Goal: Navigation & Orientation: Understand site structure

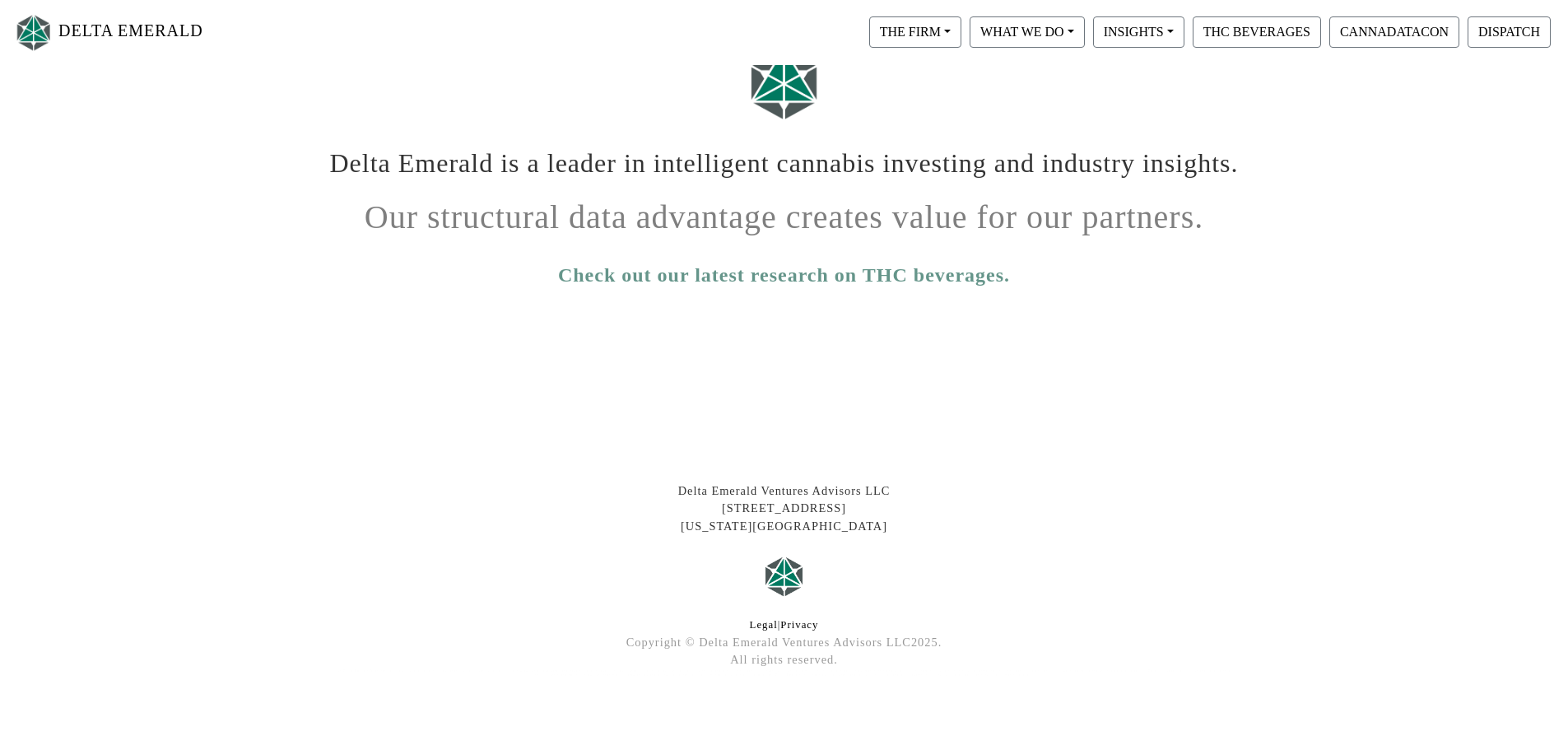
scroll to position [274, 0]
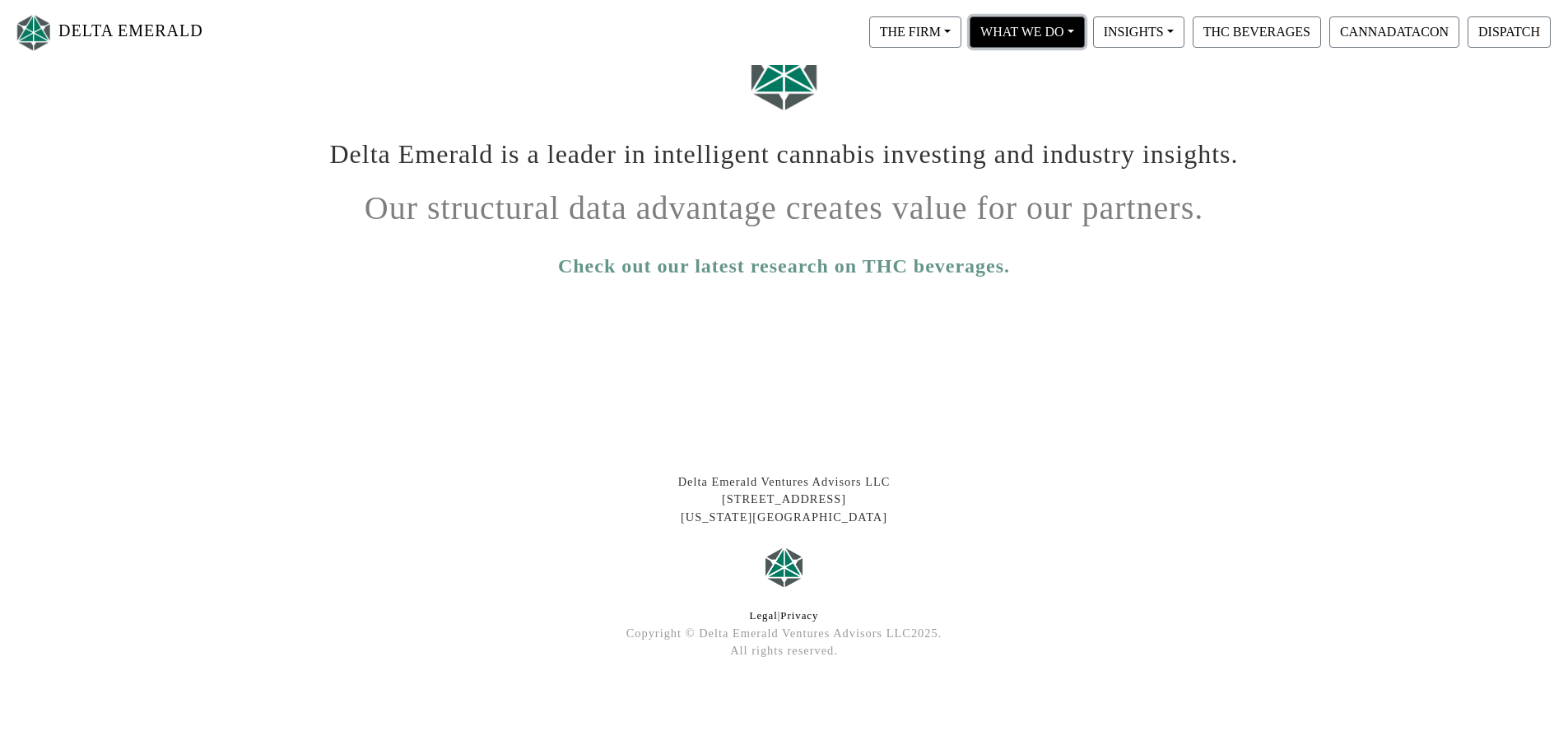
click at [1014, 46] on button "WHAT WE DO" at bounding box center [1027, 32] width 115 height 31
click at [1031, 86] on link "Private Equity" at bounding box center [1051, 74] width 170 height 26
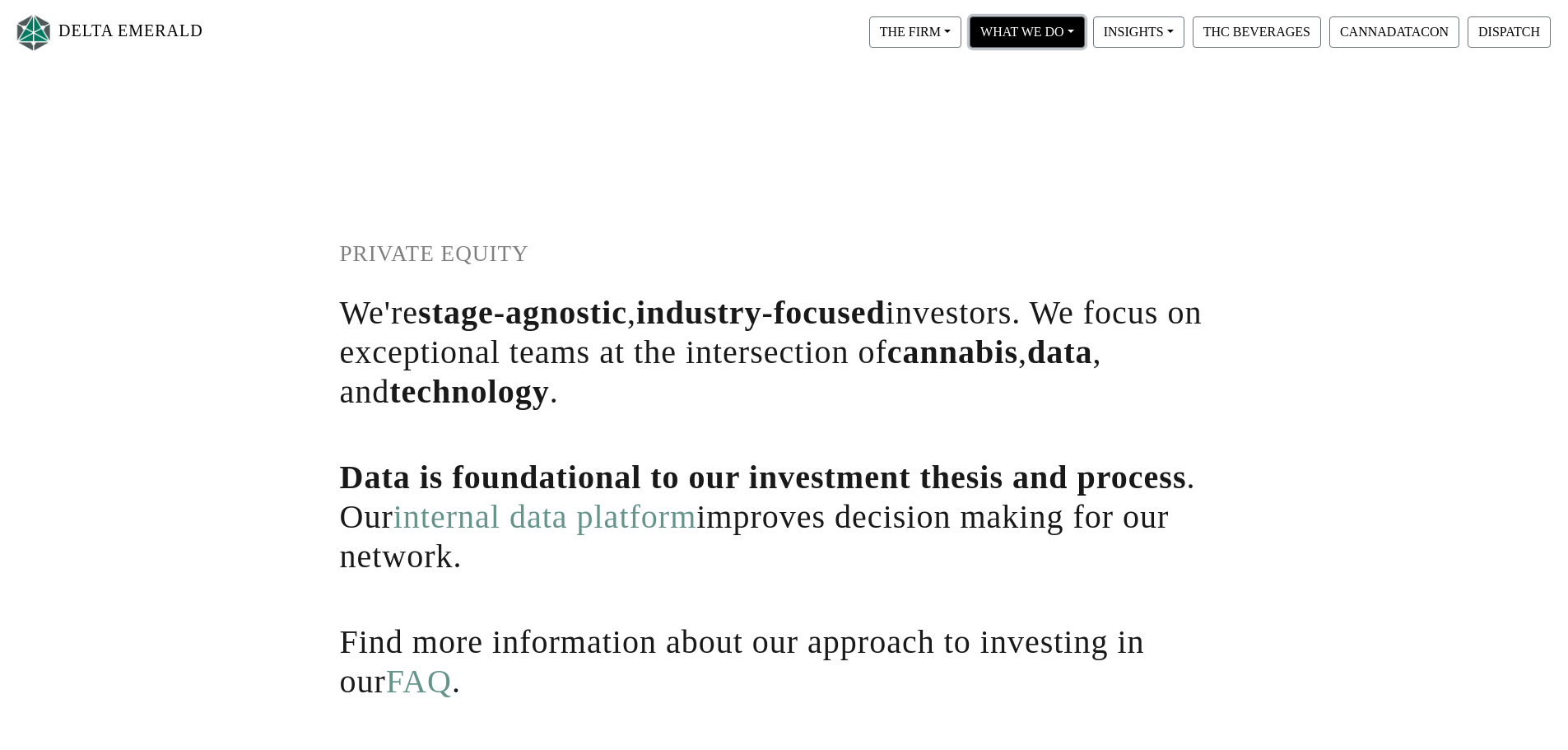
click at [1037, 26] on button "WHAT WE DO" at bounding box center [1027, 32] width 115 height 31
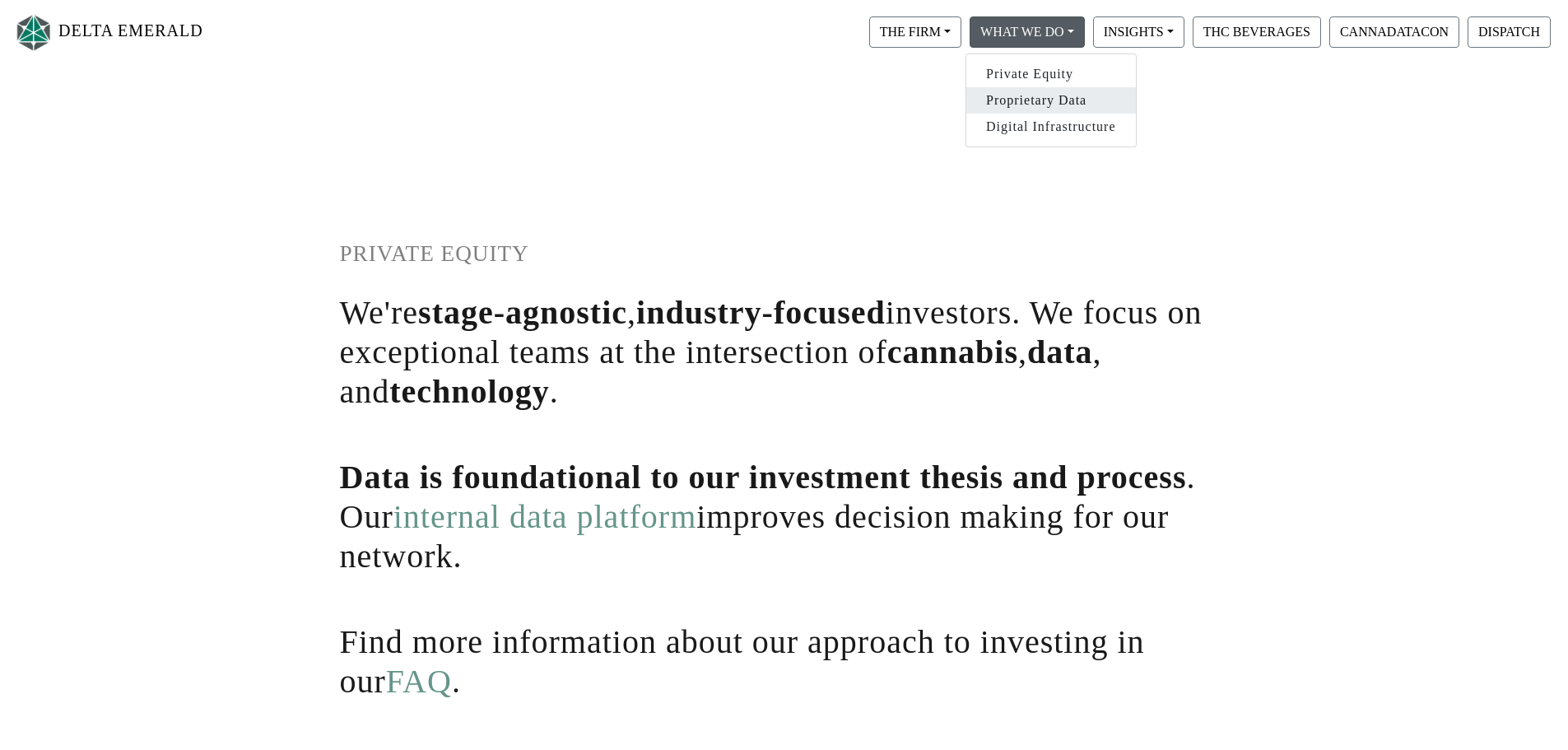
click at [1027, 99] on link "Proprietary Data" at bounding box center [1051, 100] width 170 height 26
